Goal: Find specific page/section: Find specific page/section

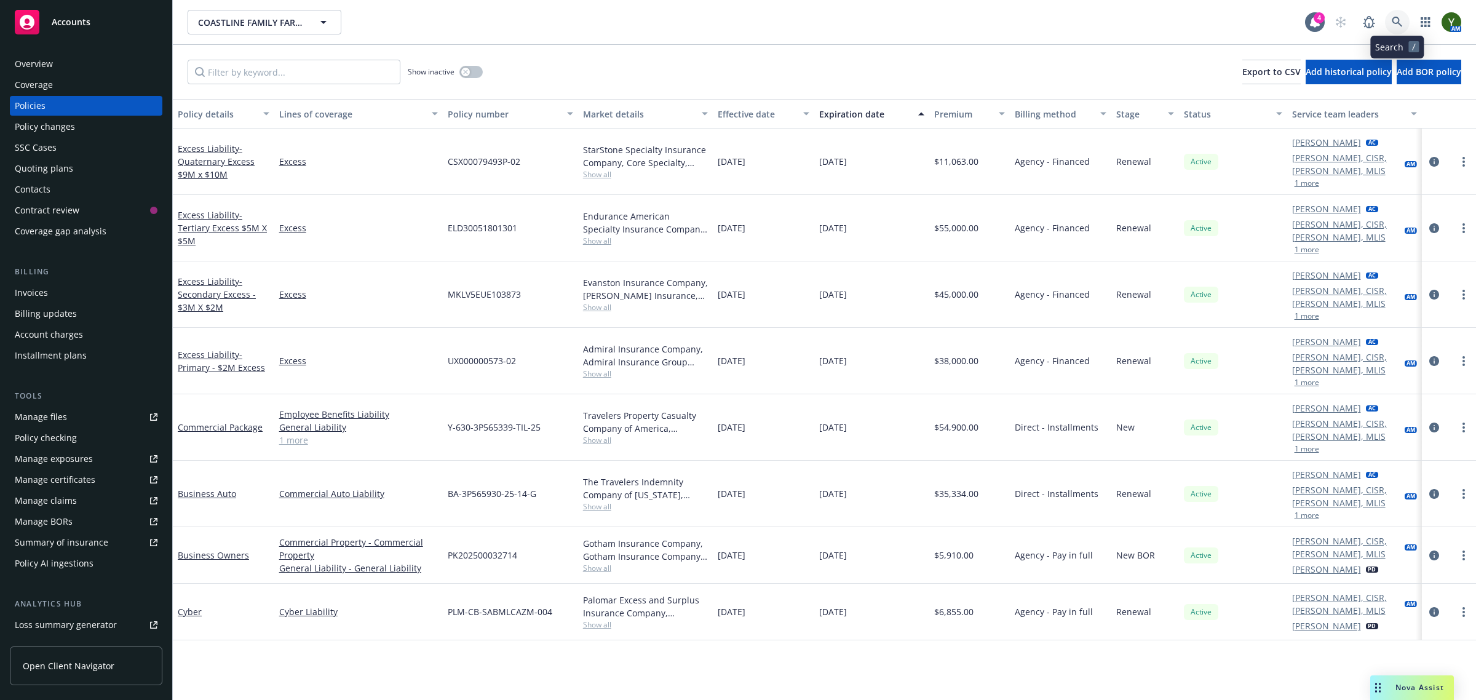
click at [1393, 19] on icon at bounding box center [1396, 22] width 11 height 11
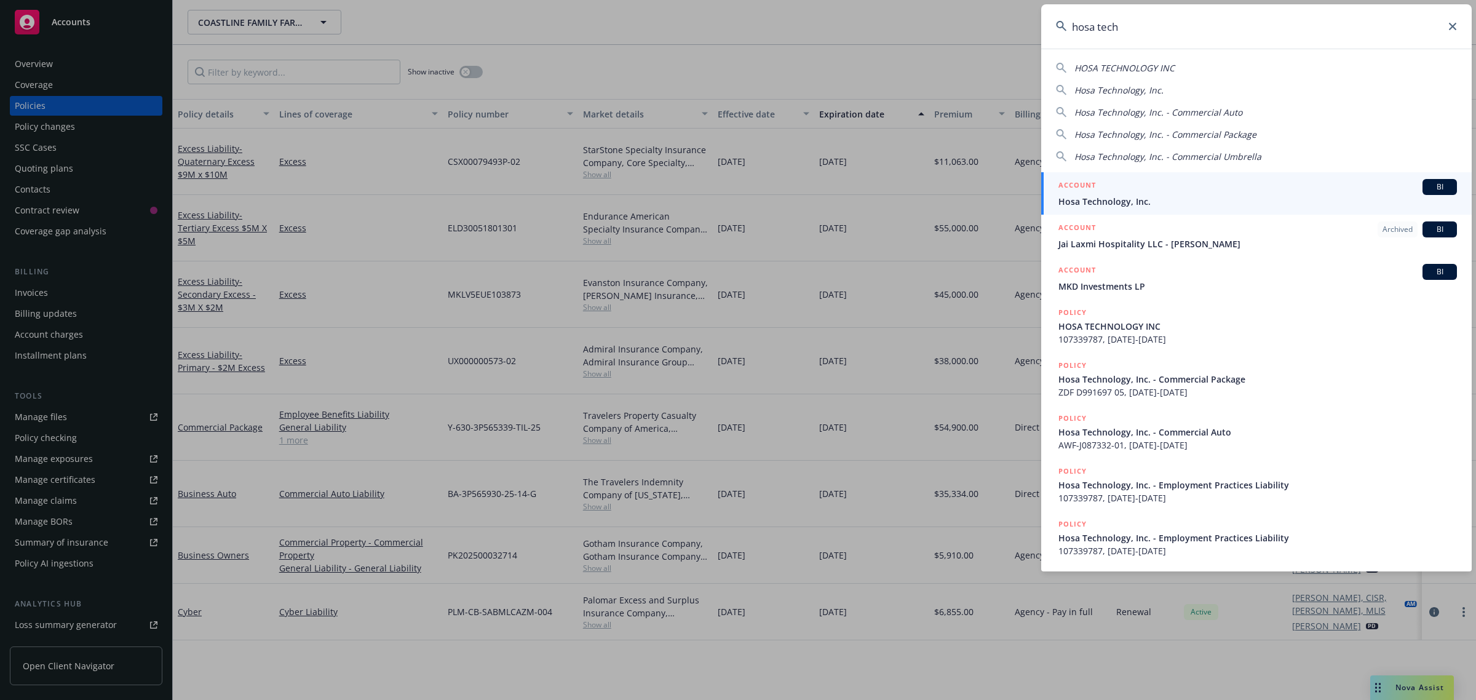
type input "hosa tech"
click at [1243, 197] on span "Hosa Technology, Inc." at bounding box center [1257, 201] width 398 height 13
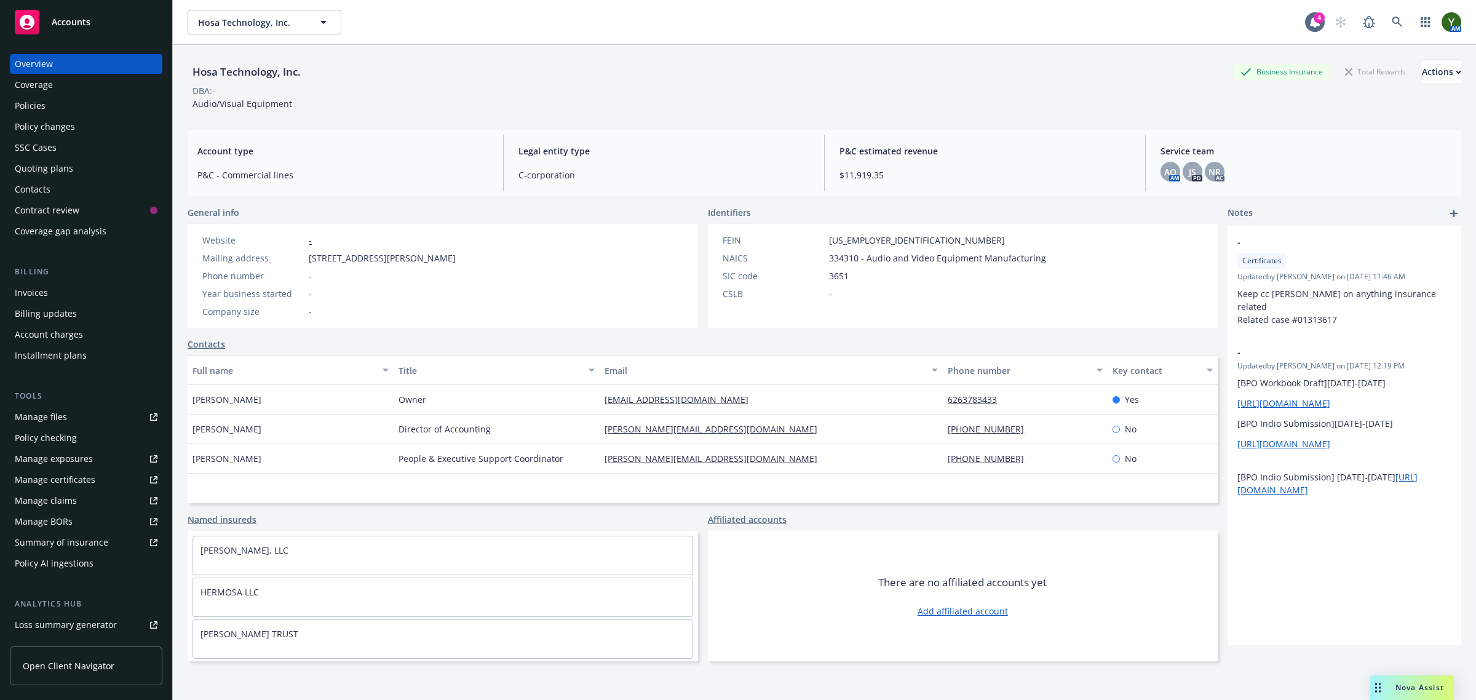
click at [1193, 171] on div "AO AM JS PD NR AC" at bounding box center [1305, 172] width 291 height 20
click at [1182, 173] on div "JS" at bounding box center [1192, 172] width 20 height 20
click at [1164, 173] on span "AO" at bounding box center [1170, 171] width 12 height 13
click at [1209, 169] on span "NR" at bounding box center [1214, 171] width 12 height 13
